Goal: Communication & Community: Answer question/provide support

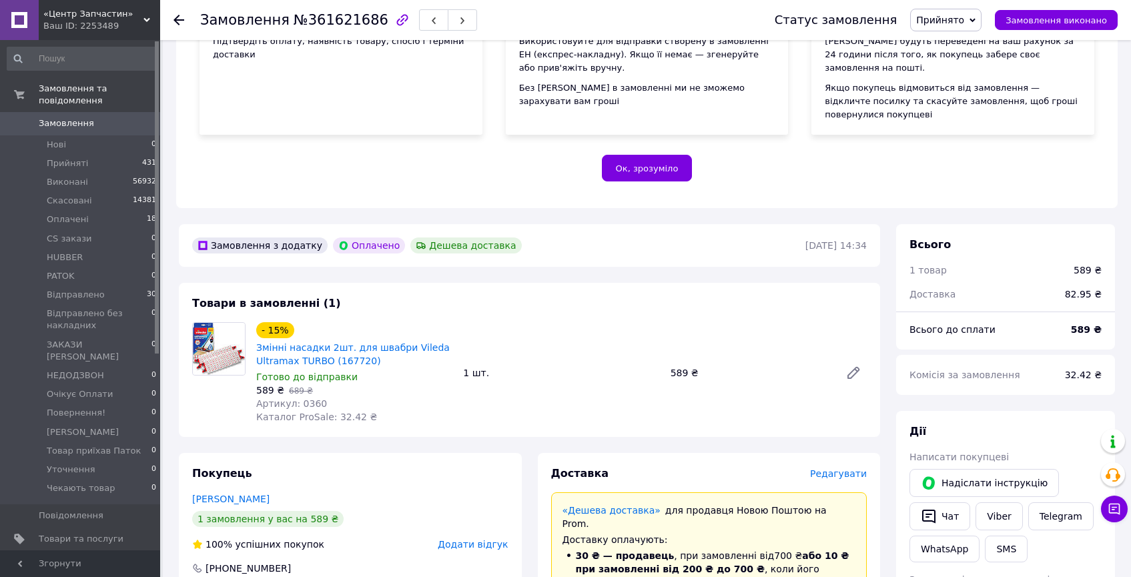
scroll to position [204, 0]
click at [956, 503] on button "Чат" at bounding box center [940, 517] width 61 height 28
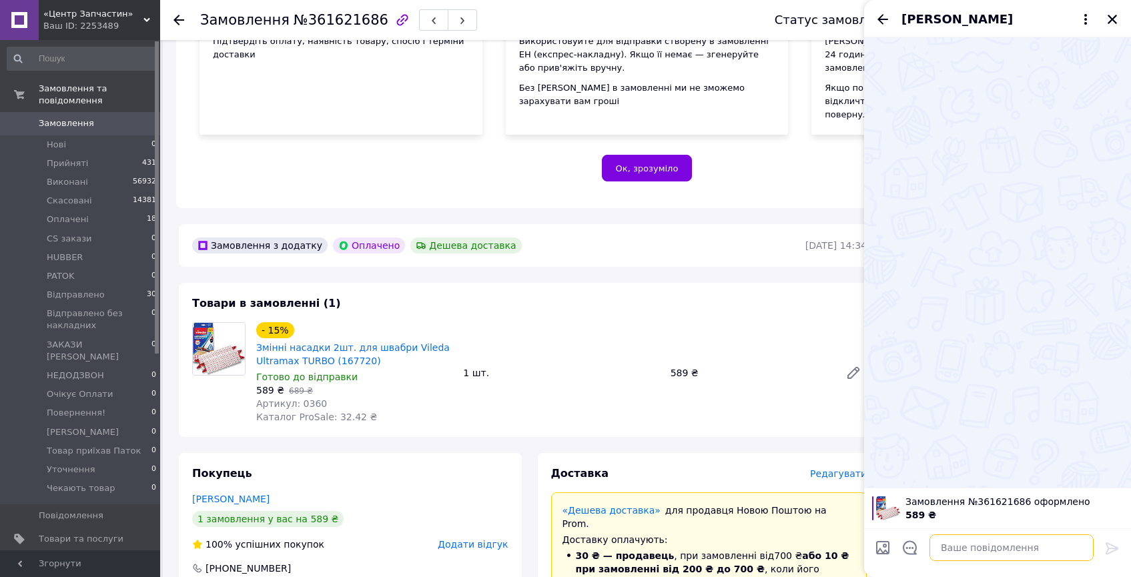
click at [934, 549] on textarea at bounding box center [1012, 548] width 164 height 27
paste textarea "Доброго дня. Ваше замовлення спаковане і готується до відправки. Насадка для шв…"
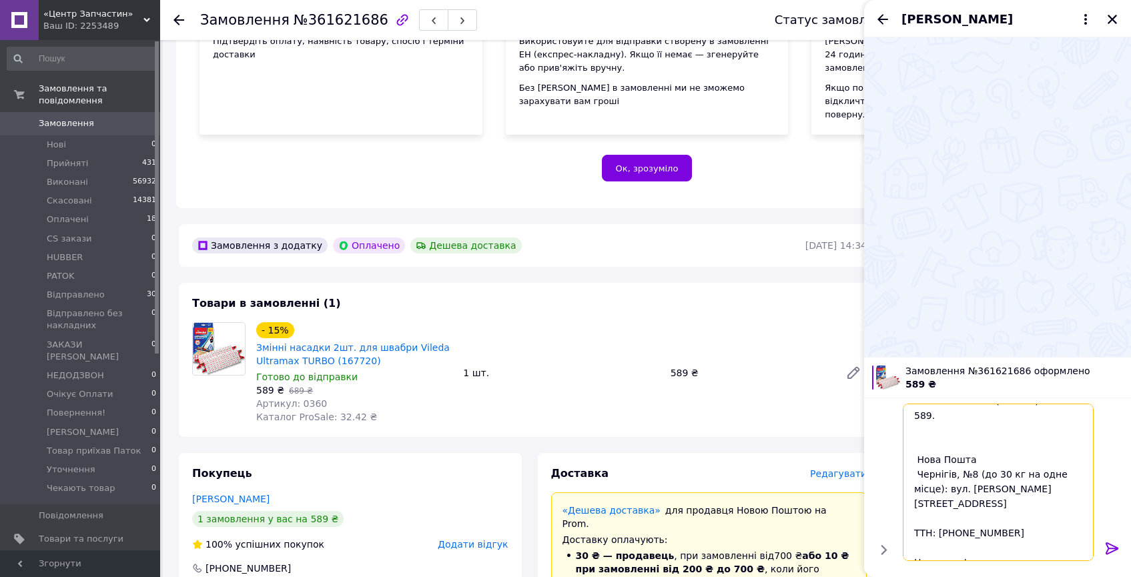
type textarea "Доброго дня. Ваше замовлення спаковане і готується до відправки. Насадка для шв…"
click at [1117, 551] on icon at bounding box center [1112, 549] width 16 height 16
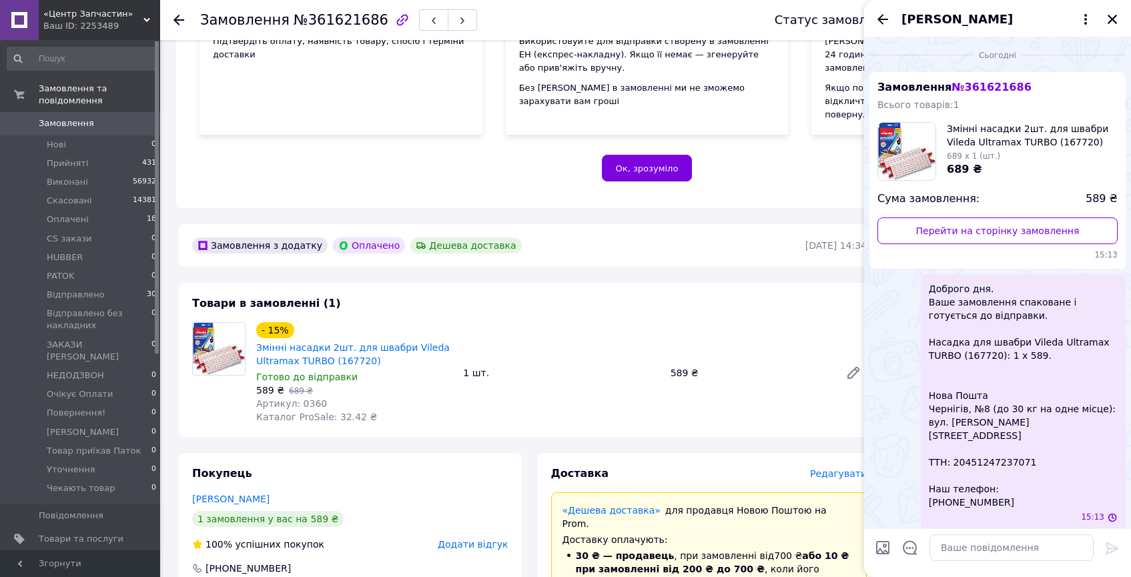
scroll to position [0, 0]
click at [1113, 16] on icon "Закрити" at bounding box center [1112, 19] width 12 height 12
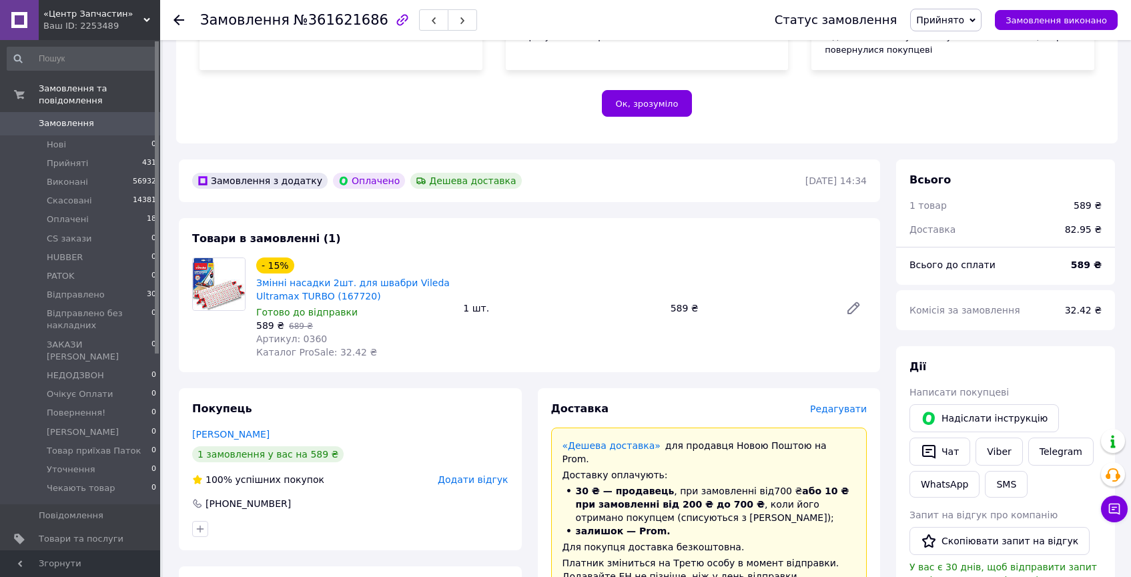
scroll to position [407, 0]
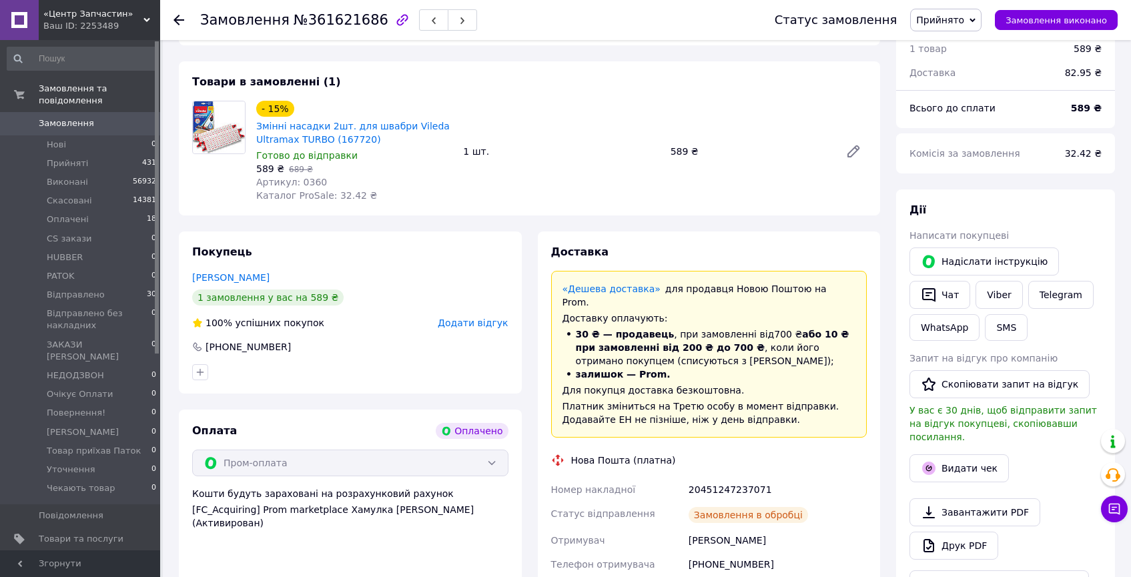
scroll to position [650, 0]
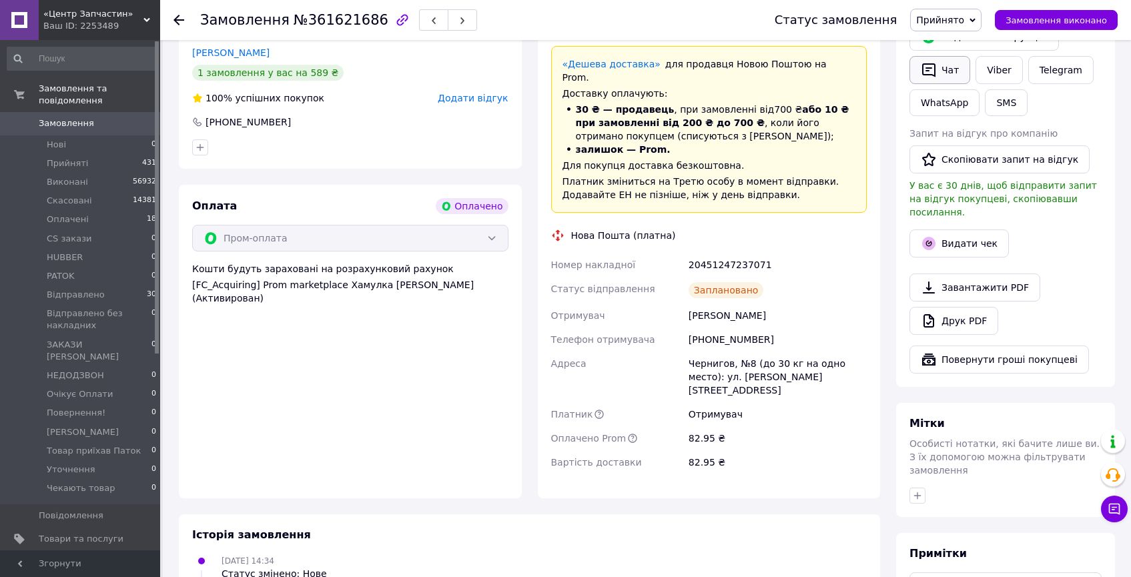
click at [930, 63] on icon "button" at bounding box center [928, 70] width 13 height 14
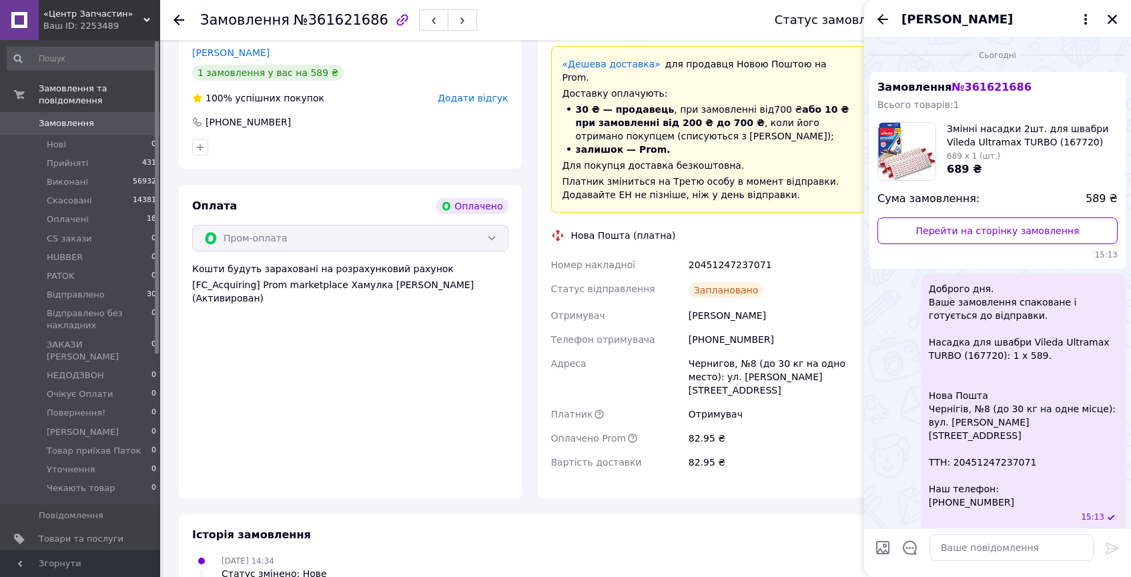
click at [427, 413] on div "Оплата Оплачено Пром-оплата Кошти будуть зараховані на розрахунковий рахунок [F…" at bounding box center [350, 342] width 343 height 314
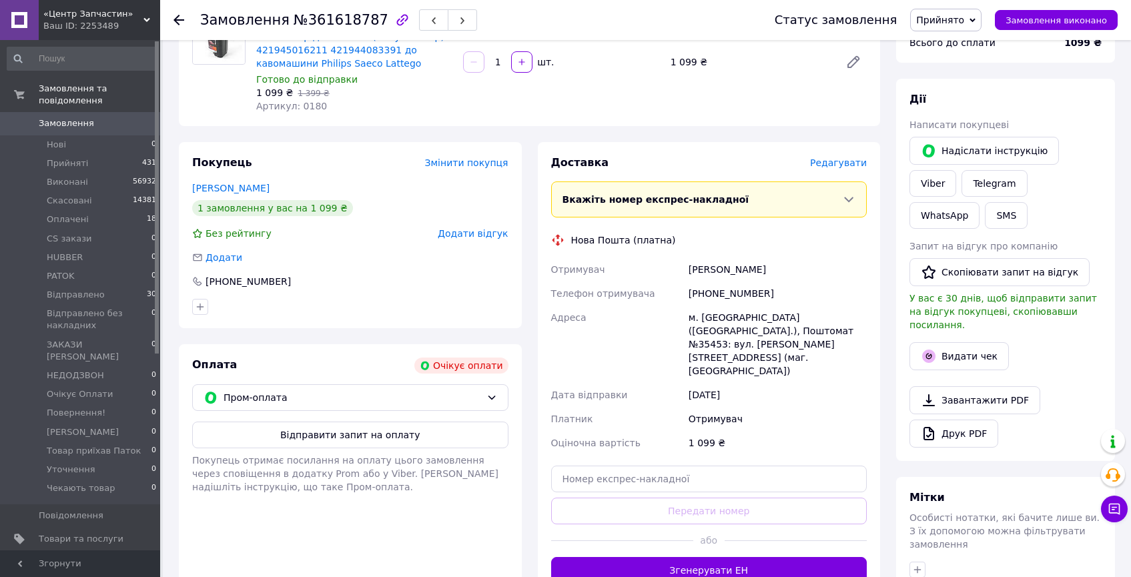
scroll to position [234, 0]
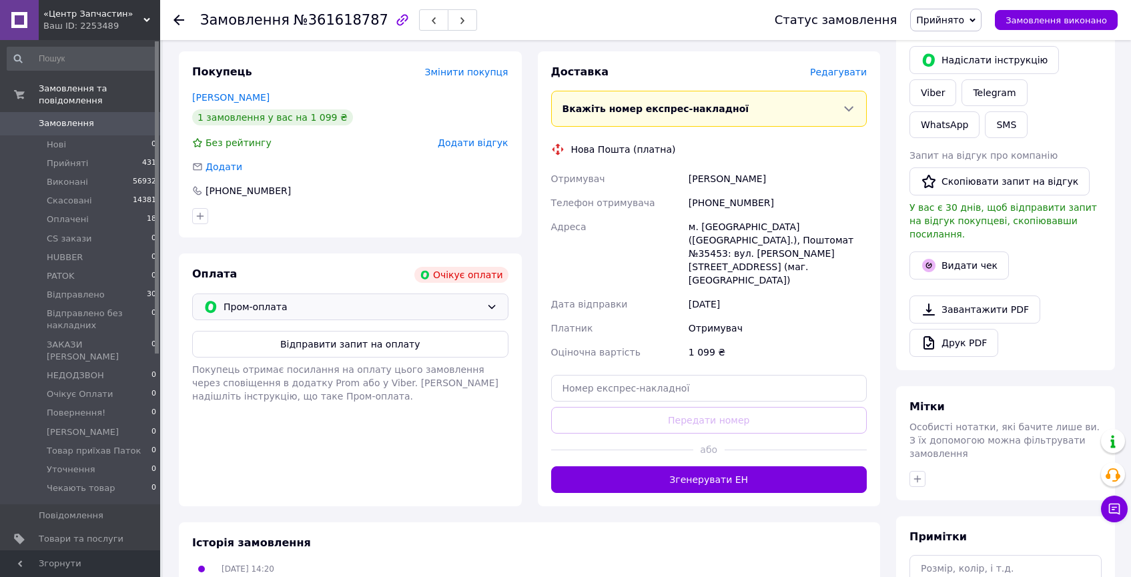
click at [309, 309] on span "Пром-оплата" at bounding box center [353, 307] width 258 height 15
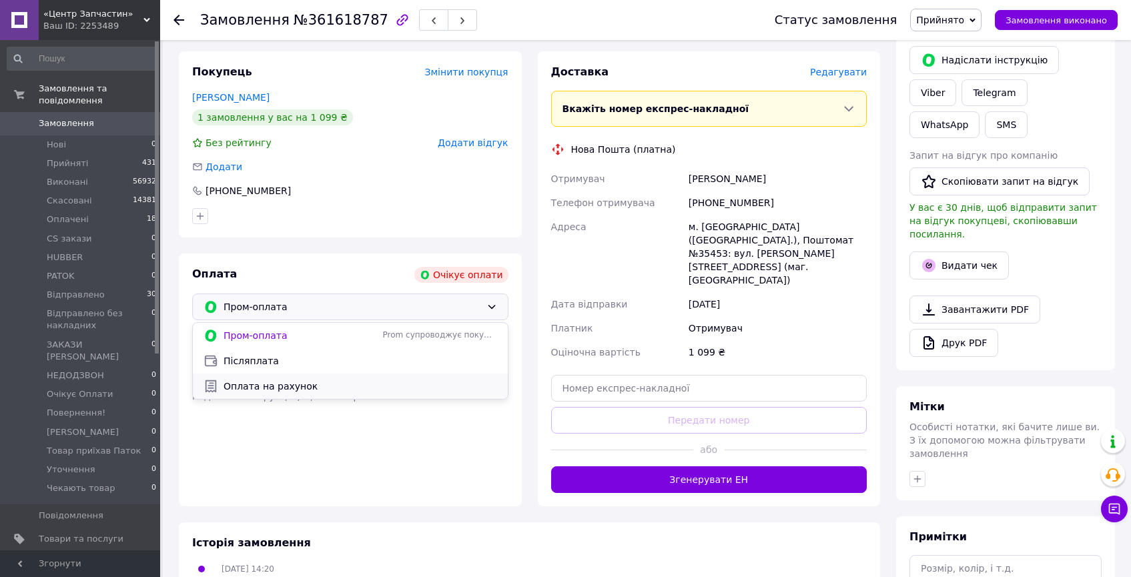
click at [268, 381] on span "Оплата на рахунок" at bounding box center [361, 386] width 274 height 13
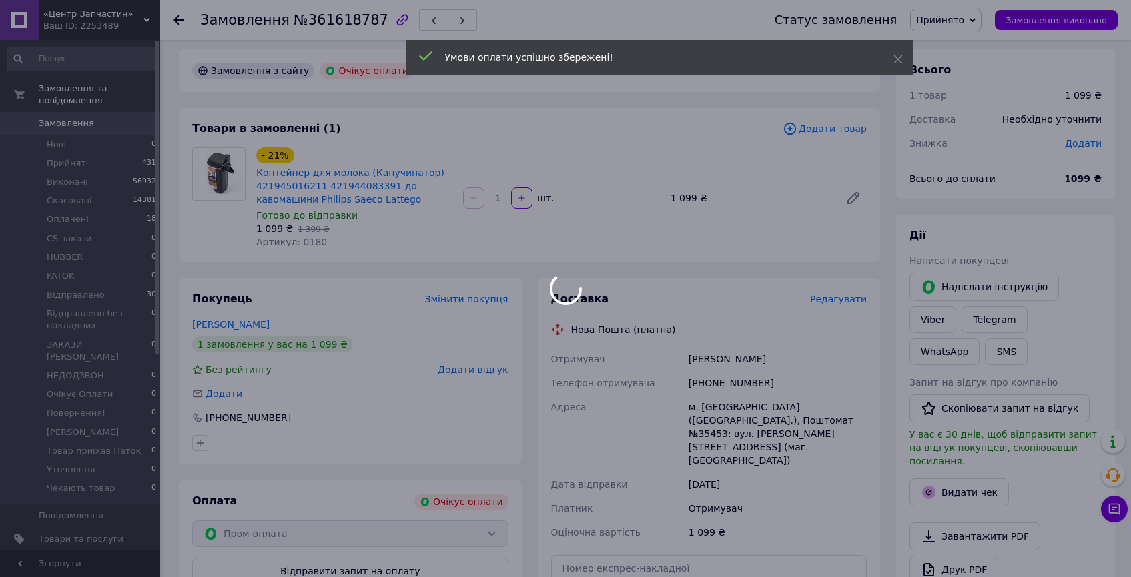
scroll to position [0, 0]
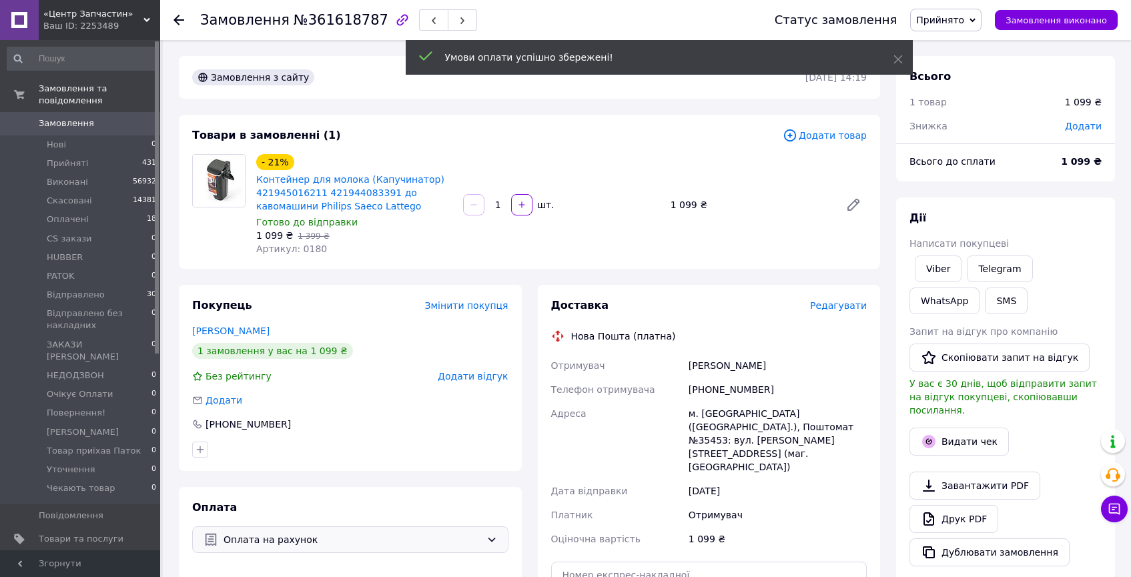
click at [413, 201] on span "Контейнер для молока (Капучинатор) 421945016211 421944083391 до кавомашини Phil…" at bounding box center [354, 193] width 196 height 40
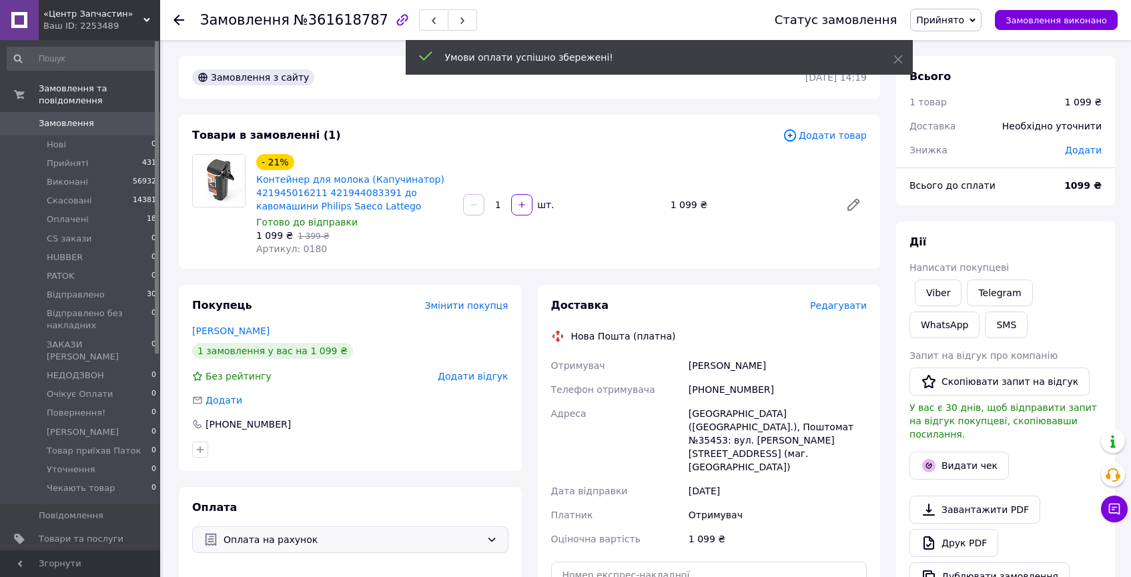
click at [413, 201] on span "Контейнер для молока (Капучинатор) 421945016211 421944083391 до кавомашини Phil…" at bounding box center [354, 193] width 196 height 40
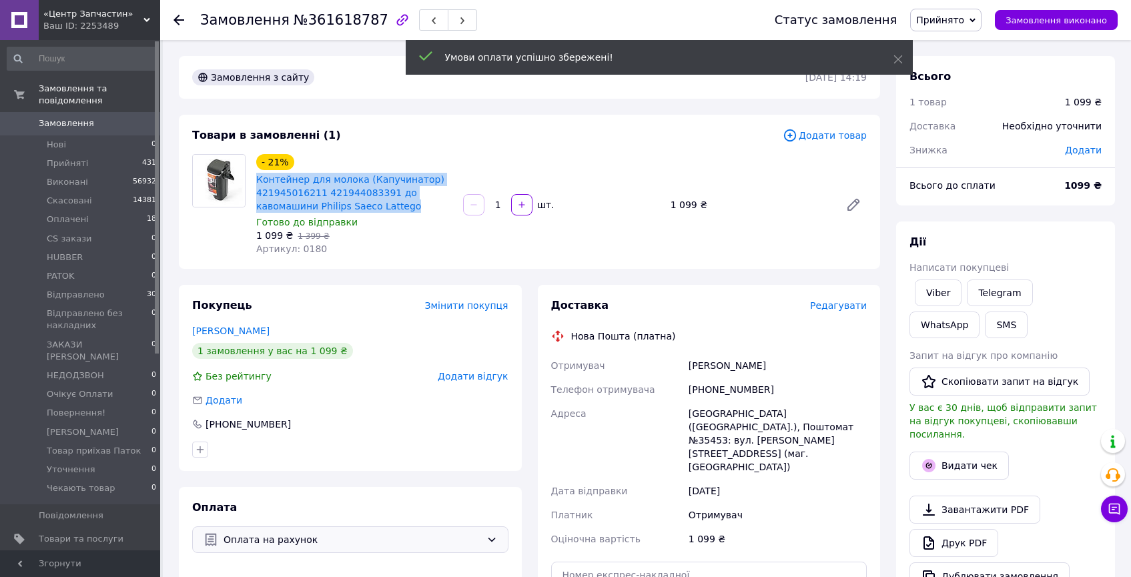
click at [413, 201] on span "Контейнер для молока (Капучинатор) 421945016211 421944083391 до кавомашини Phil…" at bounding box center [354, 193] width 196 height 40
copy link "Контейнер для молока (Капучинатор) 421945016211 421944083391 до кавомашини Phil…"
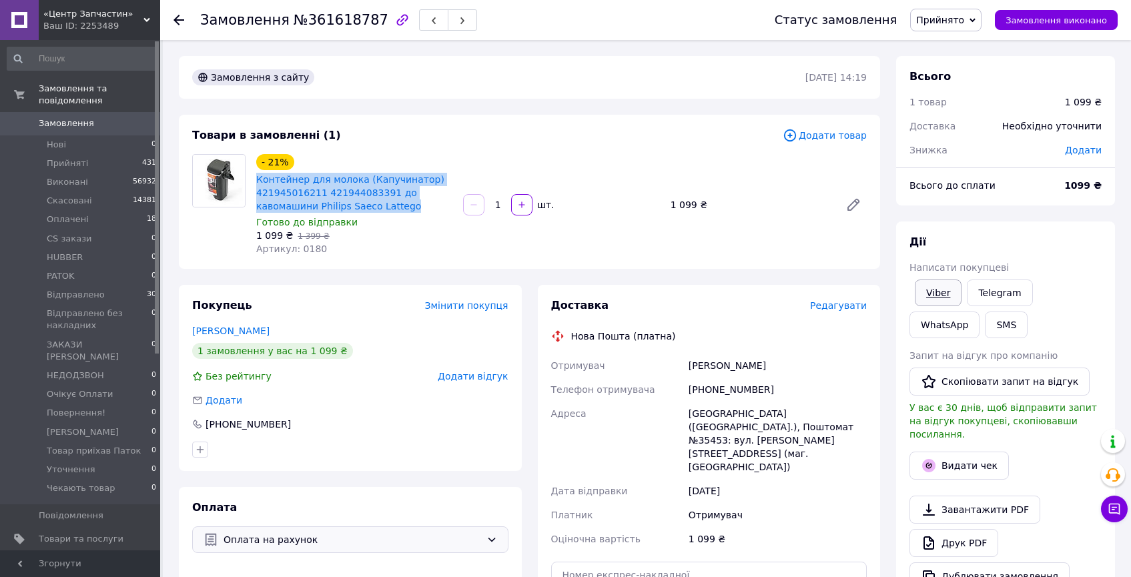
click at [951, 288] on link "Viber" at bounding box center [938, 293] width 47 height 27
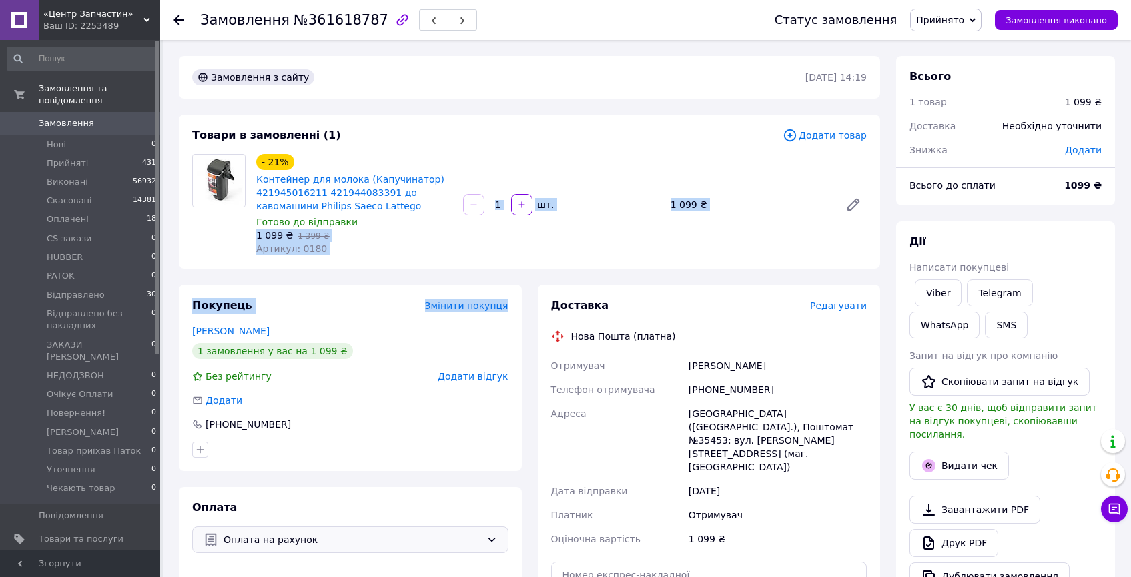
drag, startPoint x: 406, startPoint y: 254, endPoint x: 252, endPoint y: 130, distance: 198.4
click at [334, 190] on div "Замовлення з сайту 12.09.2025 | 14:19 Товари в замовленні (1) Додати товар - 21…" at bounding box center [529, 491] width 717 height 871
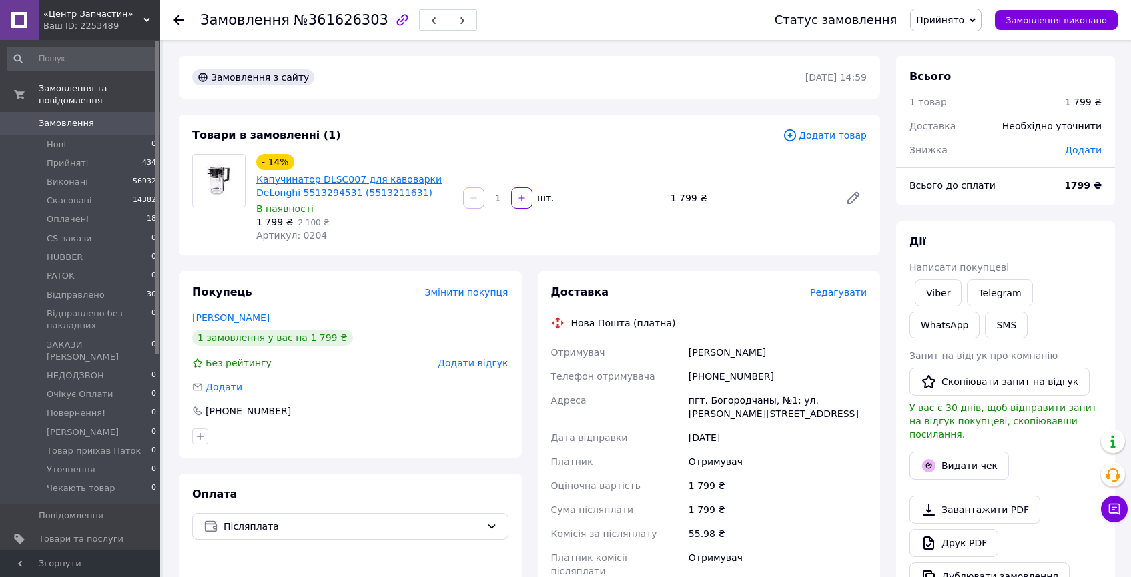
click at [353, 179] on link "Капучинатор DLSC007 для кавоварки DeLonghi 5513294531 (5513211631)" at bounding box center [349, 186] width 186 height 24
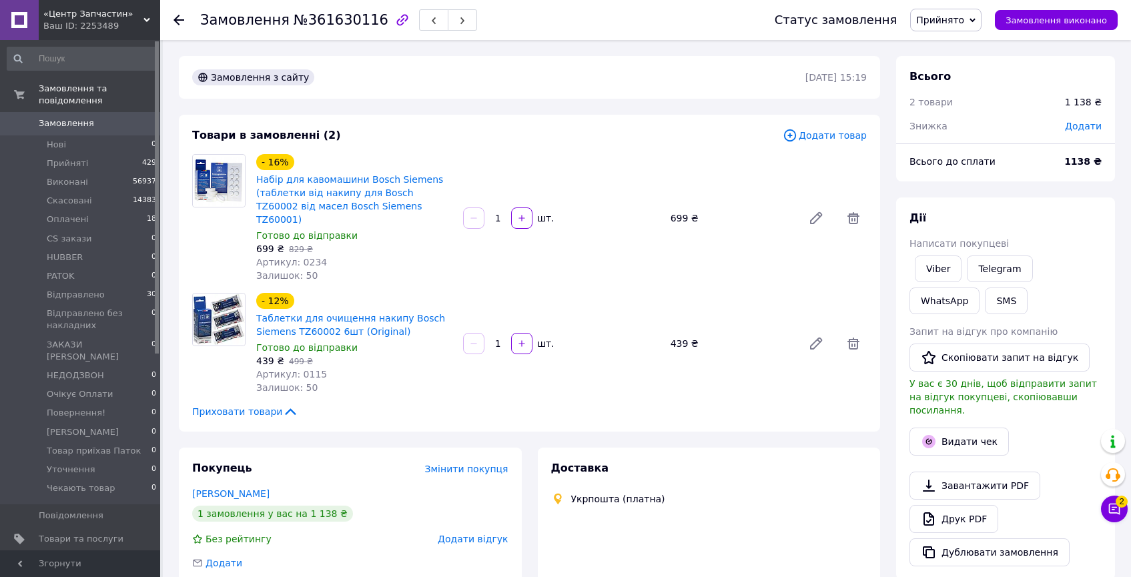
click at [884, 395] on div "Замовлення з сайту 12.09.2025 | 15:19 Товари в замовленні (2) Додати товар - 16…" at bounding box center [529, 479] width 717 height 847
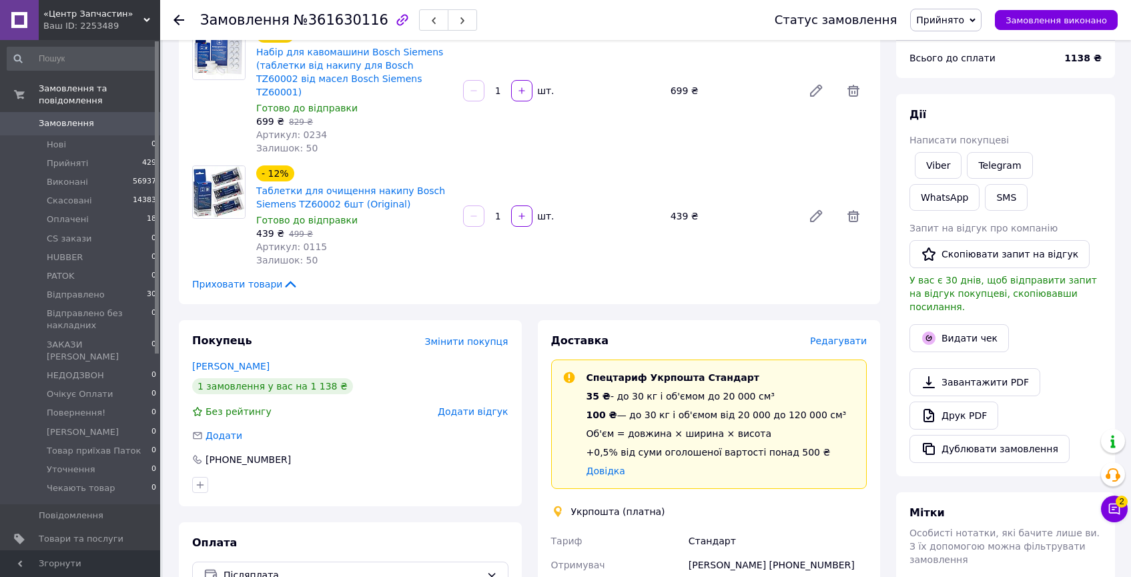
scroll to position [197, 0]
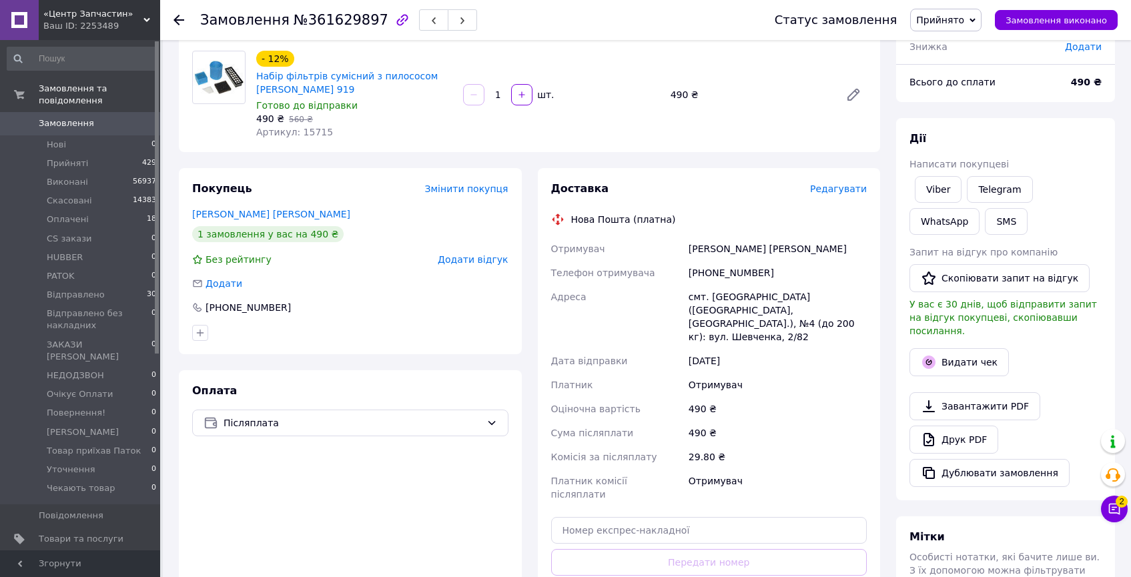
scroll to position [195, 0]
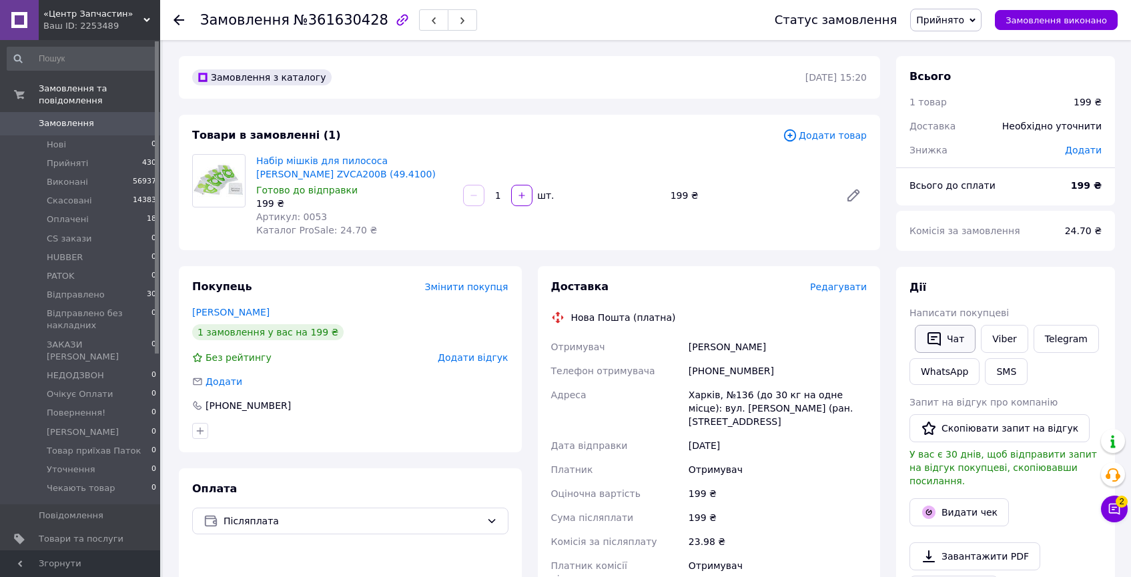
click at [951, 336] on button "Чат" at bounding box center [945, 339] width 61 height 28
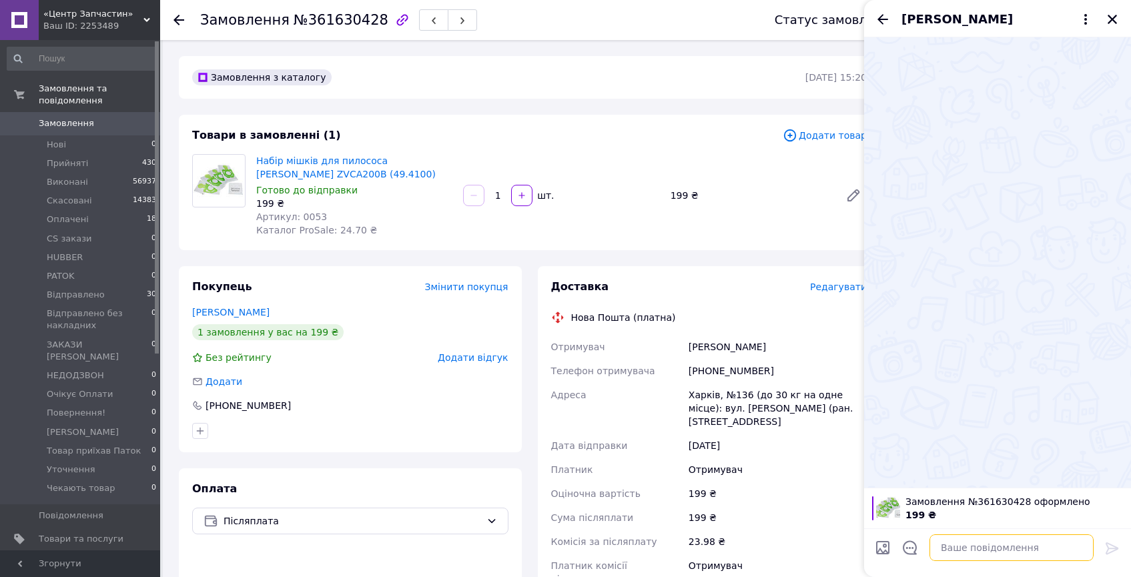
click at [942, 551] on textarea at bounding box center [1012, 548] width 164 height 27
paste textarea "Доброго дня. Ваше замовлення спаковане і готується до відправки. Набір мішків д…"
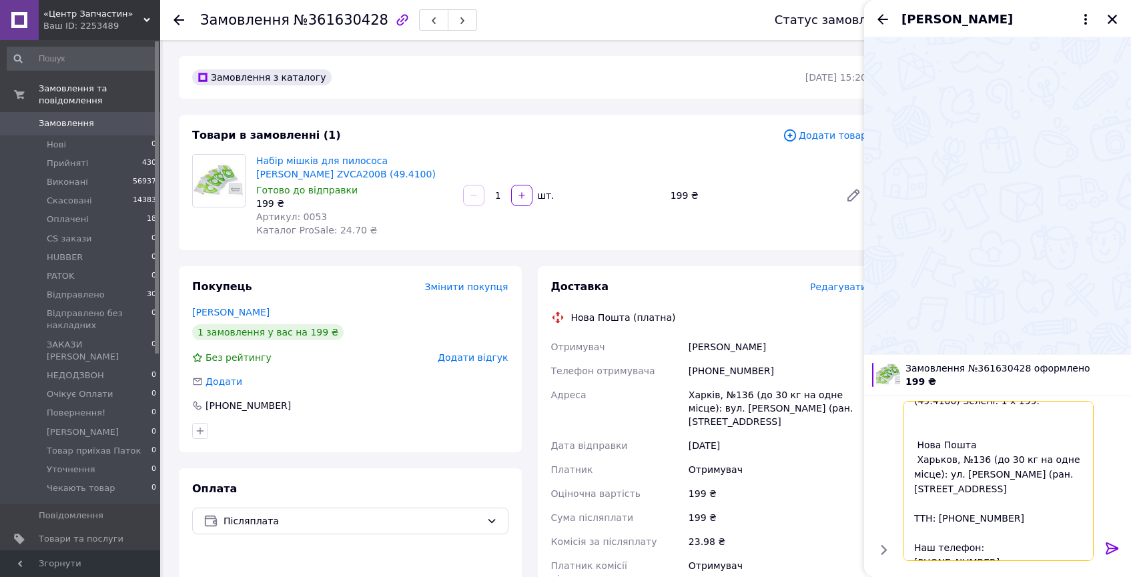
type textarea "Доброго дня. Ваше замовлення спаковане і готується до відправки. Набір мішків д…"
click at [1114, 549] on icon at bounding box center [1112, 549] width 13 height 12
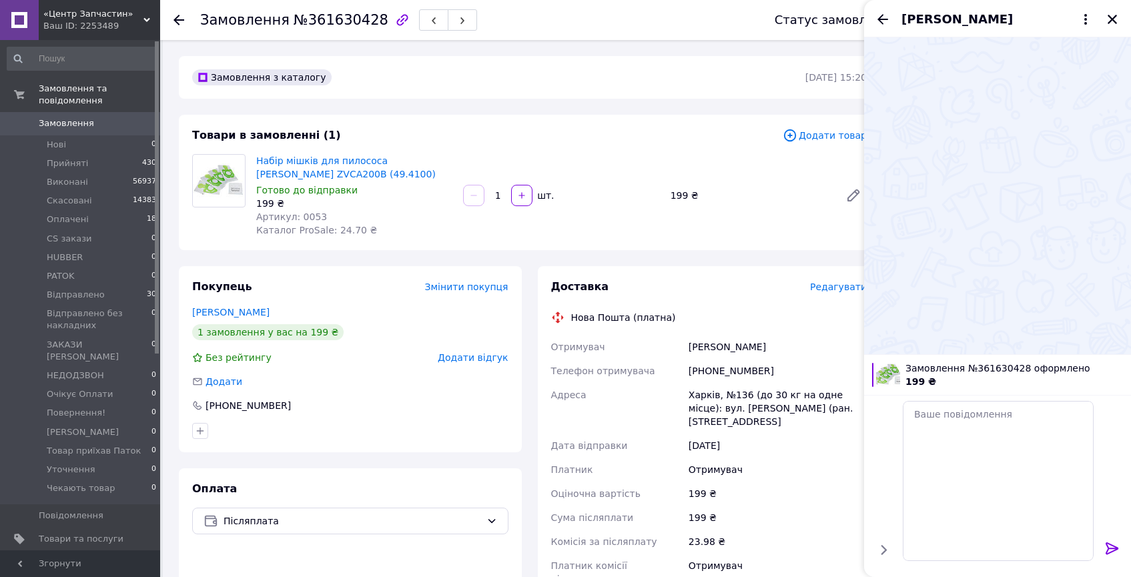
scroll to position [0, 0]
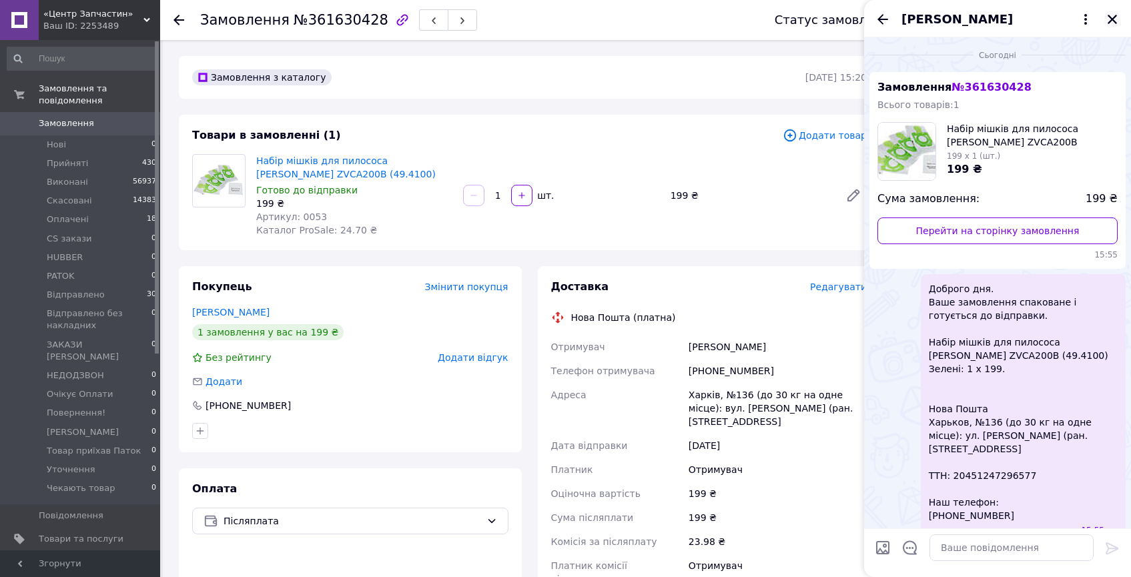
click at [1113, 17] on icon "Закрити" at bounding box center [1112, 19] width 12 height 12
